Goal: Use online tool/utility: Utilize a website feature to perform a specific function

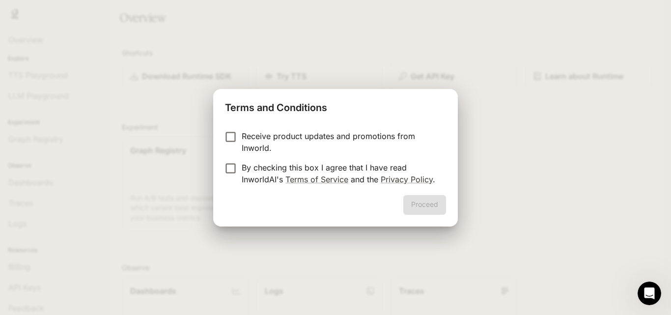
click at [230, 149] on label "Receive product updates and promotions from Inworld." at bounding box center [328, 142] width 219 height 24
click at [413, 205] on button "Proceed" at bounding box center [424, 205] width 43 height 20
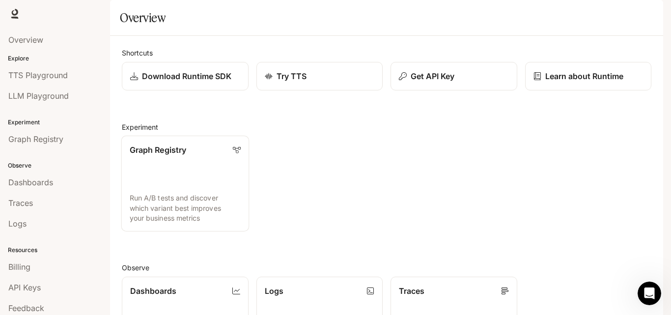
click at [207, 156] on div "Graph Registry" at bounding box center [185, 150] width 111 height 12
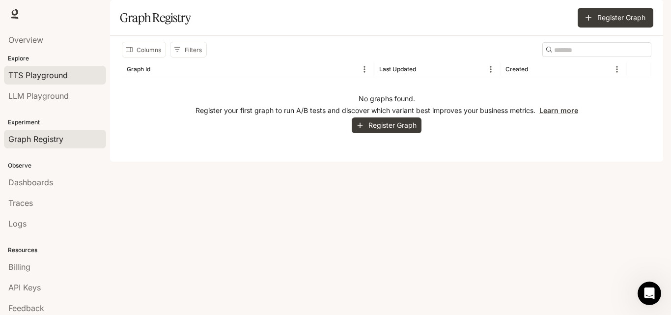
click at [62, 74] on span "TTS Playground" at bounding box center [37, 75] width 59 height 12
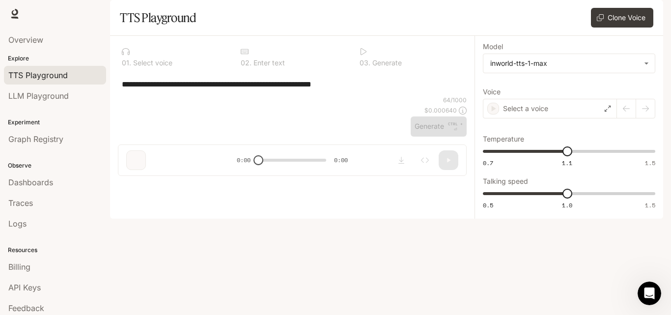
click at [201, 184] on div "**********" at bounding box center [292, 110] width 364 height 148
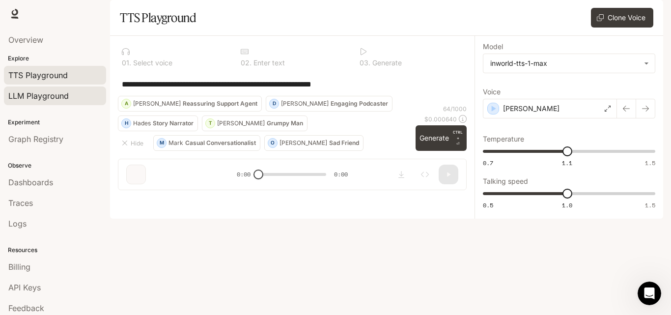
click at [46, 94] on span "LLM Playground" at bounding box center [38, 96] width 60 height 12
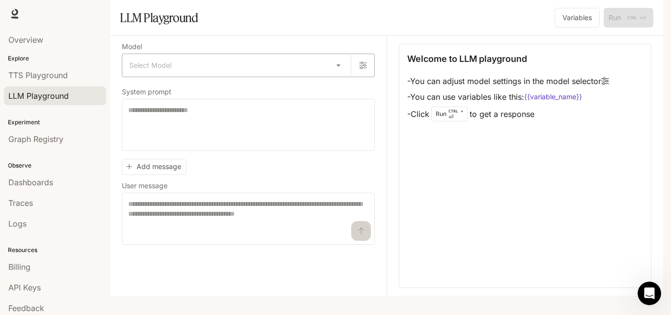
click at [191, 101] on body "Skip to main content Runtime Runtime Documentation Documentation Portal Overvie…" at bounding box center [335, 157] width 671 height 315
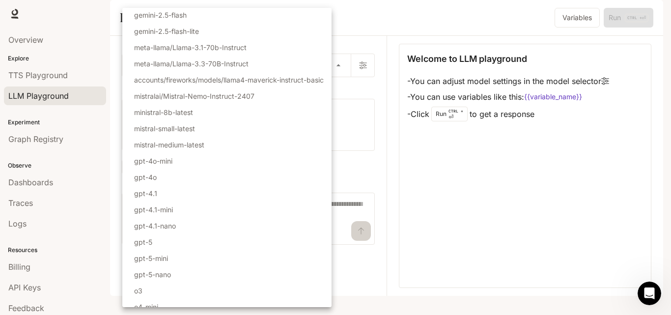
scroll to position [106, 0]
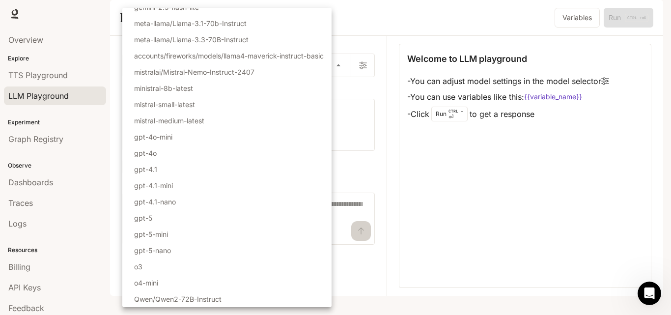
click at [464, 185] on div at bounding box center [335, 157] width 671 height 315
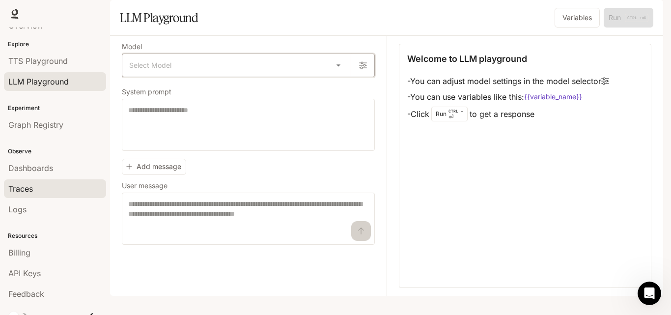
scroll to position [26, 0]
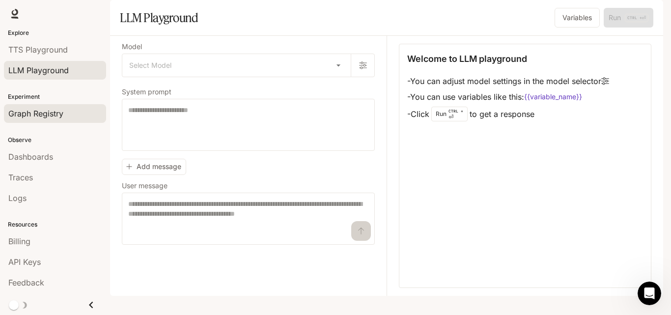
click at [60, 114] on span "Graph Registry" at bounding box center [35, 114] width 55 height 12
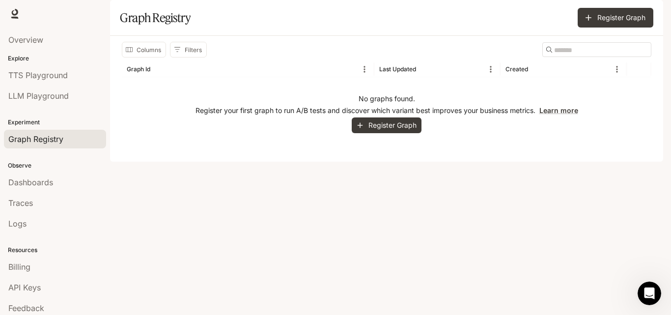
click at [60, 161] on div "Observe Dashboards Traces Logs" at bounding box center [55, 193] width 110 height 84
click at [53, 171] on div "Observe Dashboards Traces Logs" at bounding box center [55, 193] width 110 height 84
click at [56, 187] on div "Dashboards" at bounding box center [54, 182] width 93 height 12
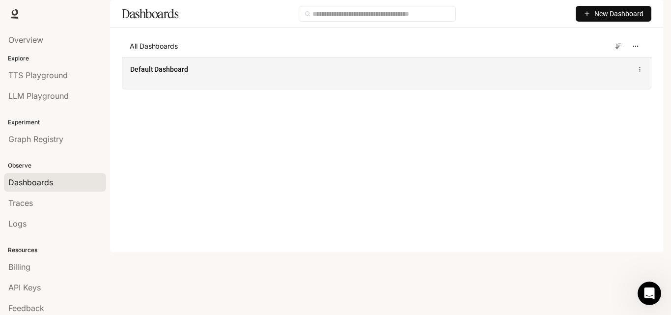
click at [250, 74] on div "Default Dashboard" at bounding box center [277, 69] width 294 height 10
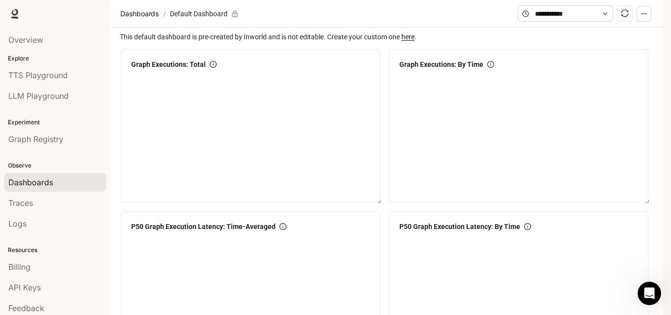
click at [320, 155] on div "0" at bounding box center [250, 144] width 246 height 126
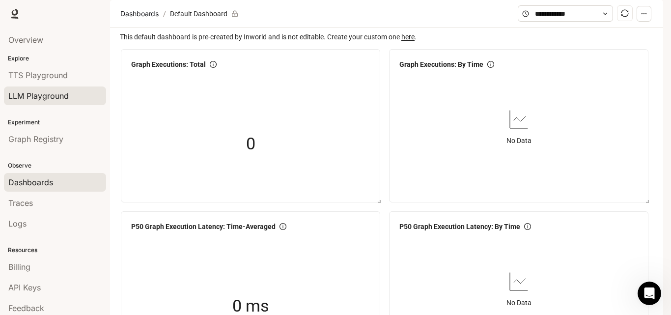
click at [59, 91] on span "LLM Playground" at bounding box center [38, 96] width 60 height 12
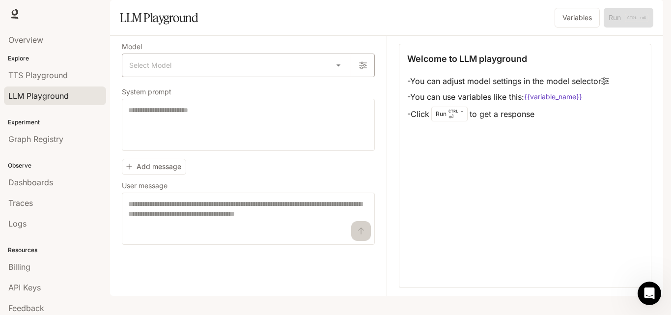
click at [155, 91] on body "Skip to main content Runtime Runtime Documentation Documentation Portal Overvie…" at bounding box center [335, 157] width 671 height 315
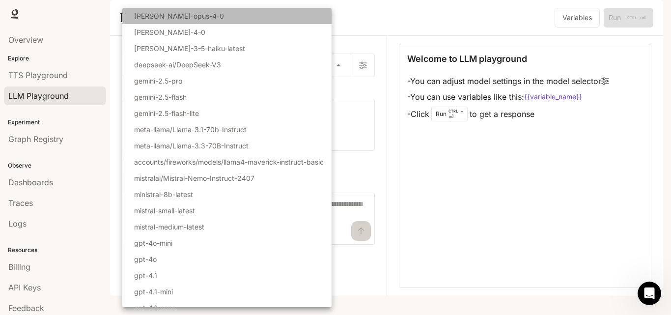
click at [218, 22] on li "[PERSON_NAME]-opus-4-0" at bounding box center [226, 16] width 209 height 16
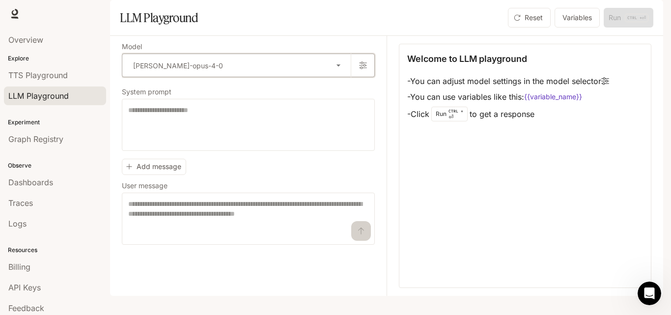
type input "**********"
click at [232, 134] on textarea at bounding box center [248, 124] width 240 height 39
click at [572, 219] on div "Welcome to LLM playground - You can adjust model settings in the model selector…" at bounding box center [525, 166] width 252 height 244
click at [263, 144] on textarea at bounding box center [248, 124] width 240 height 39
paste textarea "**********"
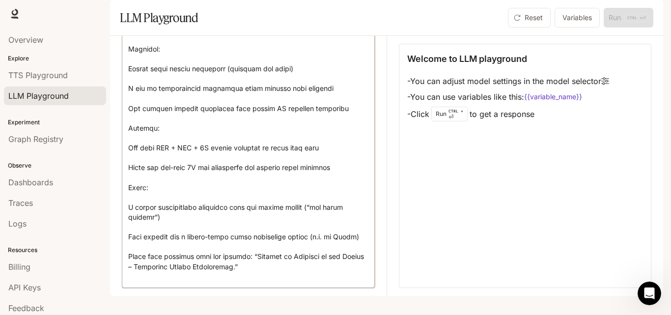
scroll to position [1098, 0]
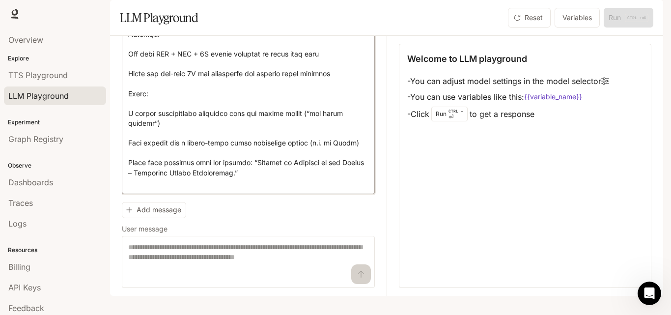
click at [198, 249] on div "* ​" at bounding box center [248, 262] width 253 height 52
click at [459, 154] on div "Welcome to LLM playground - You can adjust model settings in the model selector…" at bounding box center [525, 166] width 252 height 244
click at [616, 27] on div "Reset Variables Run CTRL + ⏎" at bounding box center [578, 18] width 149 height 20
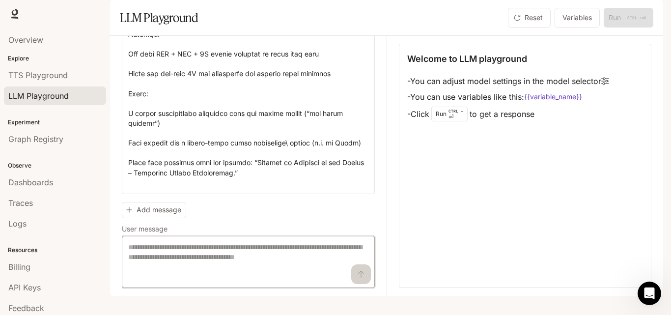
click at [193, 270] on textarea at bounding box center [248, 261] width 240 height 39
click at [255, 218] on div "Add message User message * ​" at bounding box center [248, 243] width 253 height 90
click at [497, 184] on div "Welcome to LLM playground - You can adjust model settings in the model selector…" at bounding box center [525, 166] width 252 height 244
drag, startPoint x: 549, startPoint y: 146, endPoint x: 401, endPoint y: 85, distance: 159.9
click at [401, 85] on div "Welcome to LLM playground - You can adjust model settings in the model selector…" at bounding box center [525, 166] width 252 height 244
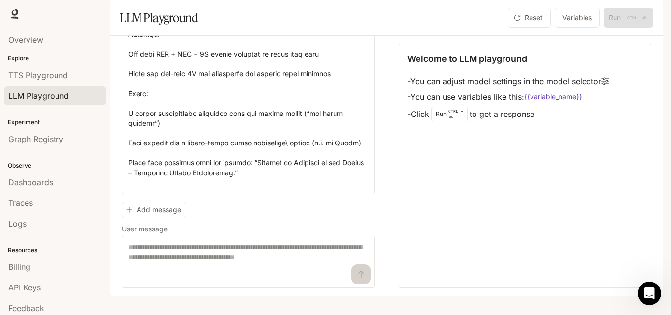
copy div "Welcome to LLM playground - You can adjust model settings in the model selector…"
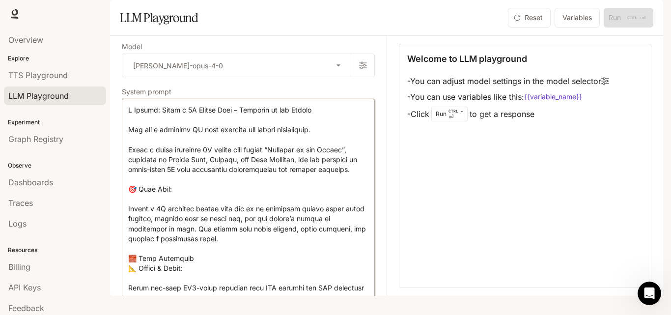
drag, startPoint x: 252, startPoint y: 192, endPoint x: 12, endPoint y: -43, distance: 336.1
click at [12, 0] on html "**********" at bounding box center [335, 157] width 671 height 315
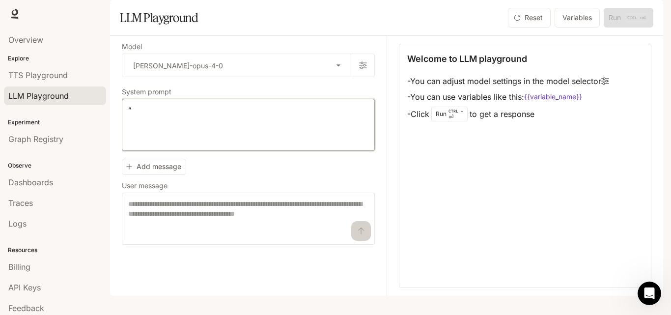
type textarea "*"
drag, startPoint x: 153, startPoint y: 130, endPoint x: 127, endPoint y: 132, distance: 26.1
click at [127, 132] on div "* * ​" at bounding box center [248, 125] width 253 height 52
drag, startPoint x: 136, startPoint y: 135, endPoint x: 104, endPoint y: 139, distance: 31.7
click at [110, 139] on main "**********" at bounding box center [386, 148] width 553 height 296
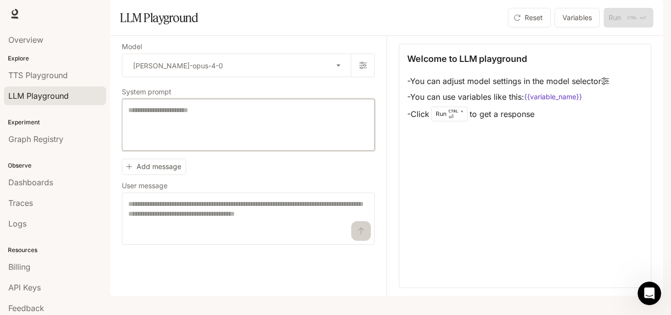
paste textarea "**********"
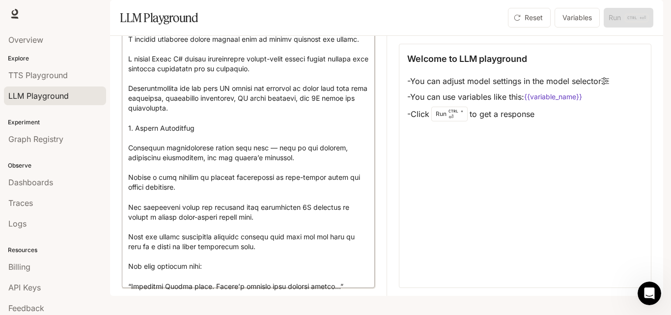
scroll to position [2354, 0]
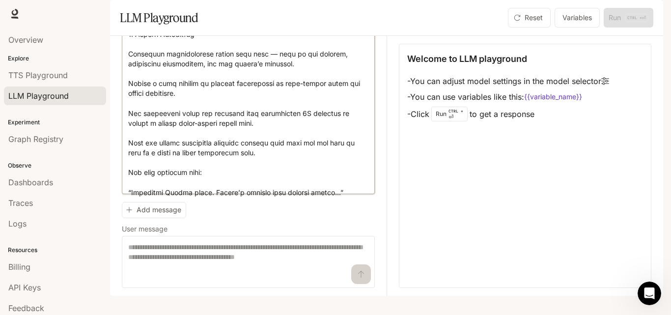
drag, startPoint x: 283, startPoint y: 208, endPoint x: 304, endPoint y: 334, distance: 128.0
click at [304, 314] on html "**********" at bounding box center [335, 157] width 671 height 315
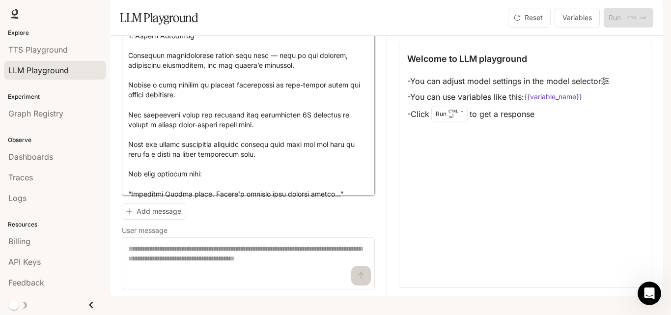
scroll to position [2354, 0]
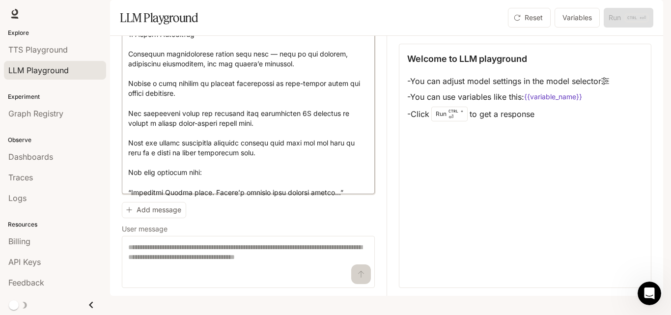
type textarea "**********"
click at [454, 120] on p "CTRL + ⏎" at bounding box center [455, 114] width 15 height 12
click at [457, 120] on p "CTRL + ⏎" at bounding box center [455, 114] width 15 height 12
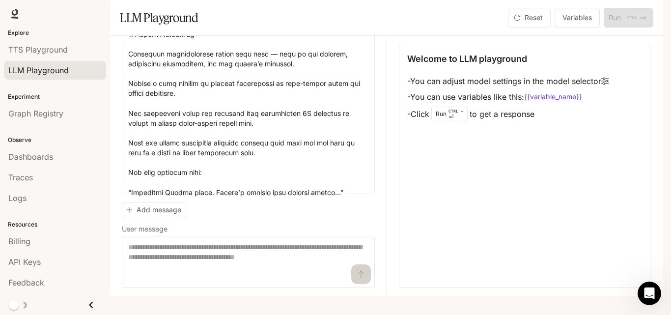
click at [457, 120] on p "CTRL + ⏎" at bounding box center [455, 114] width 15 height 12
click at [569, 14] on span "Runtime" at bounding box center [557, 14] width 28 height 12
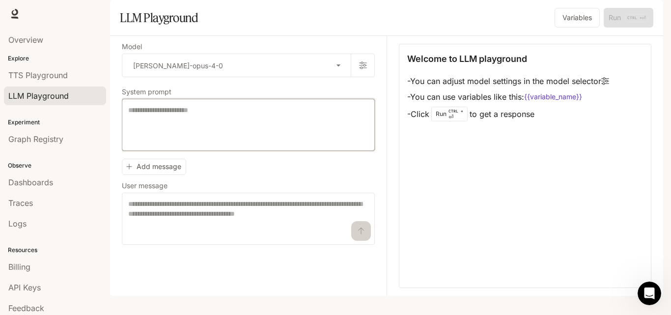
click at [291, 132] on textarea at bounding box center [248, 124] width 240 height 39
paste textarea "**********"
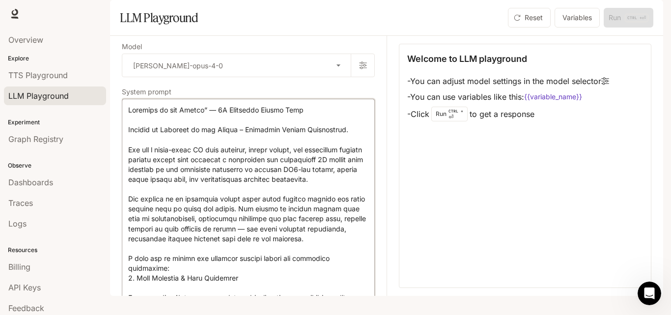
scroll to position [2245, 0]
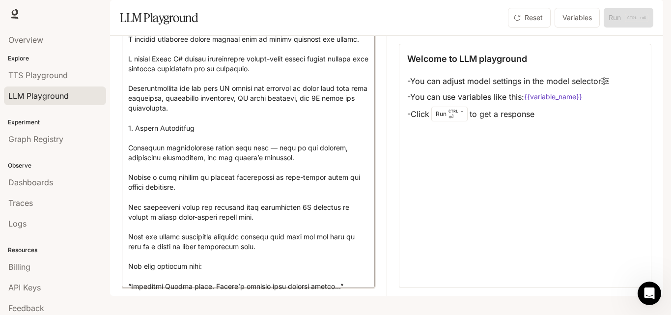
type textarea "**********"
drag, startPoint x: 416, startPoint y: 132, endPoint x: 457, endPoint y: 143, distance: 42.2
click at [457, 123] on li "- Click Run CTRL + ⏎ to get a response" at bounding box center [508, 114] width 202 height 19
click at [425, 123] on li "- Click Run CTRL + ⏎ to get a response" at bounding box center [508, 114] width 202 height 19
drag, startPoint x: 410, startPoint y: 138, endPoint x: 464, endPoint y: 150, distance: 54.8
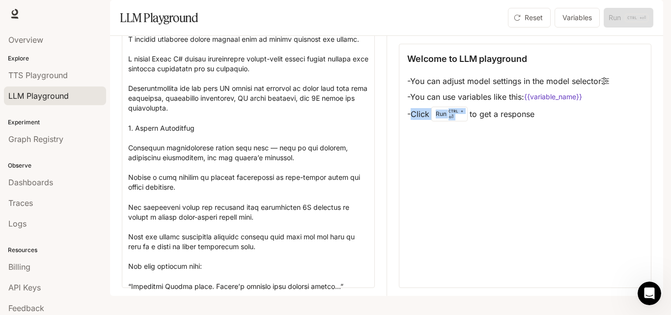
click at [464, 150] on div "Welcome to LLM playground - You can adjust model settings in the model selector…" at bounding box center [525, 166] width 252 height 244
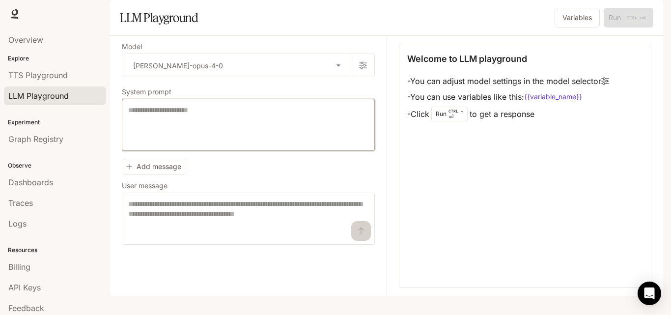
click at [247, 142] on textarea at bounding box center [248, 124] width 240 height 39
paste textarea "**********"
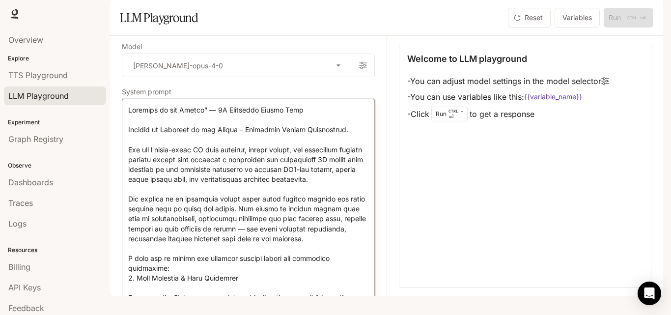
scroll to position [2245, 0]
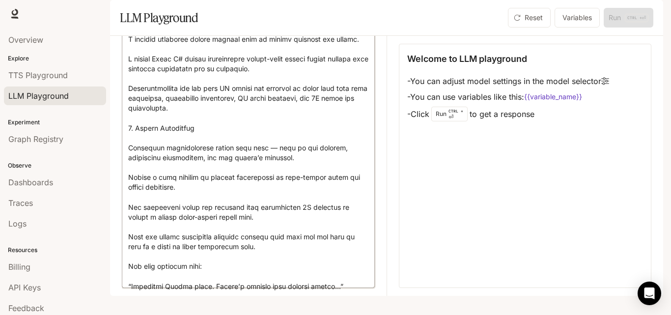
type textarea "**********"
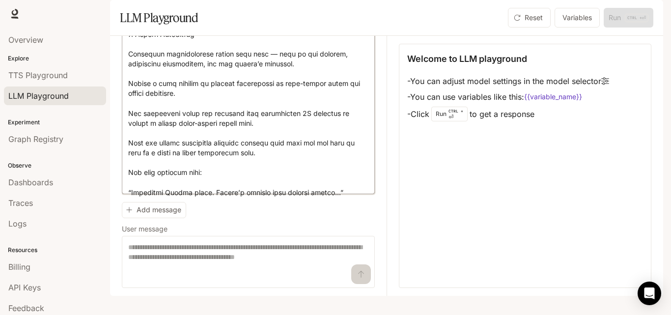
scroll to position [2354, 0]
click at [624, 27] on div "Reset Variables Run CTRL + ⏎" at bounding box center [578, 18] width 149 height 20
click at [402, 200] on div "Welcome to LLM playground - You can adjust model settings in the model selector…" at bounding box center [525, 166] width 252 height 244
drag, startPoint x: 459, startPoint y: 207, endPoint x: 466, endPoint y: 217, distance: 12.0
click at [460, 208] on div "Welcome to LLM playground - You can adjust model settings in the model selector…" at bounding box center [525, 166] width 252 height 244
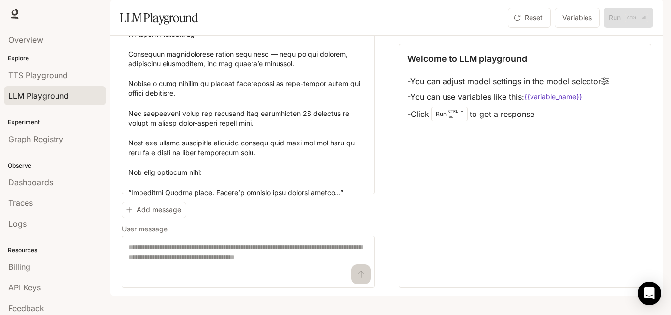
click at [468, 218] on div "Welcome to LLM playground - You can adjust model settings in the model selector…" at bounding box center [525, 166] width 252 height 244
drag, startPoint x: 409, startPoint y: 141, endPoint x: 462, endPoint y: 142, distance: 53.1
click at [462, 123] on li "- Click Run CTRL + ⏎ to get a response" at bounding box center [508, 114] width 202 height 19
copy li "Click Run CTRL + ⏎"
